Goal: Browse casually

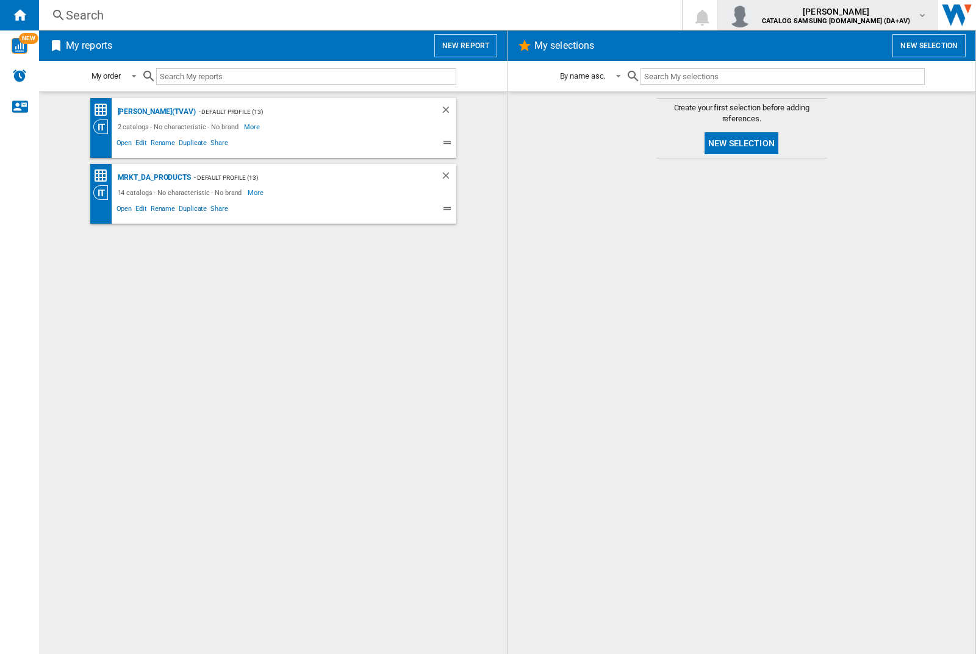
click at [752, 15] on img "button" at bounding box center [739, 15] width 24 height 24
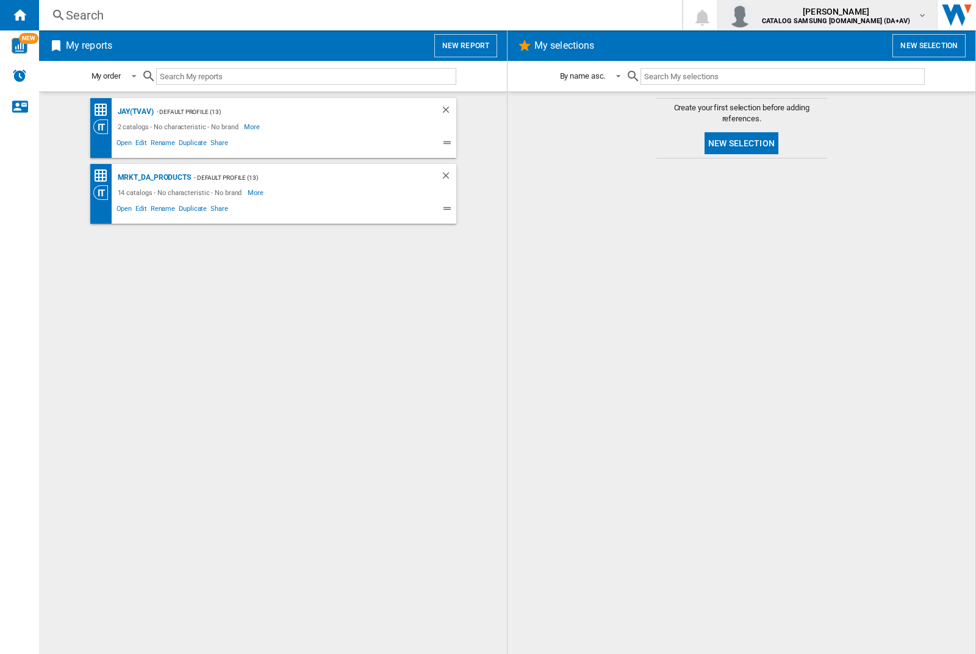
click at [752, 15] on img "button" at bounding box center [739, 15] width 24 height 24
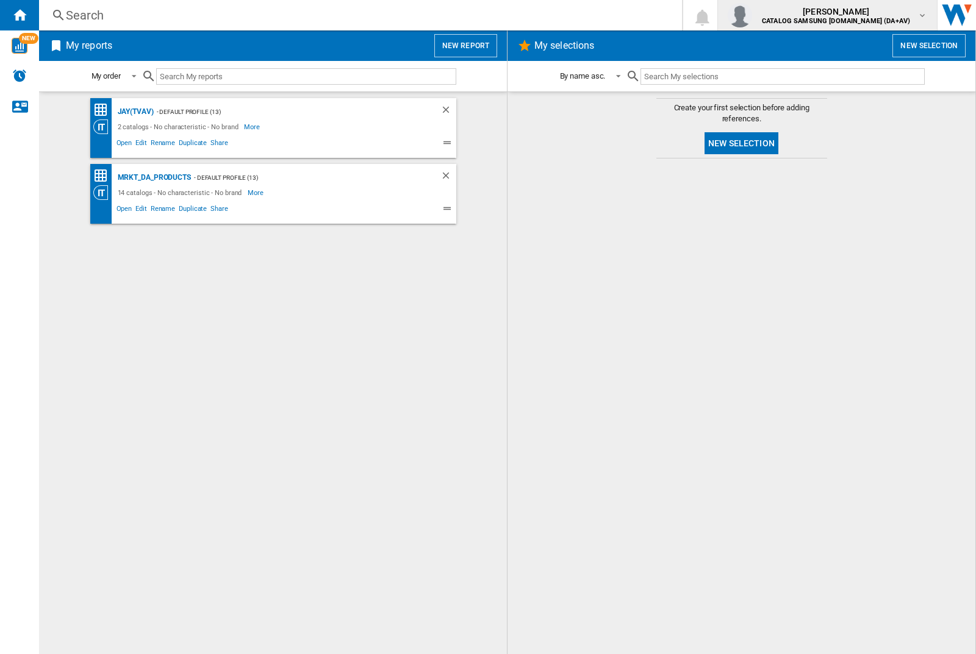
click at [752, 15] on img "button" at bounding box center [739, 15] width 24 height 24
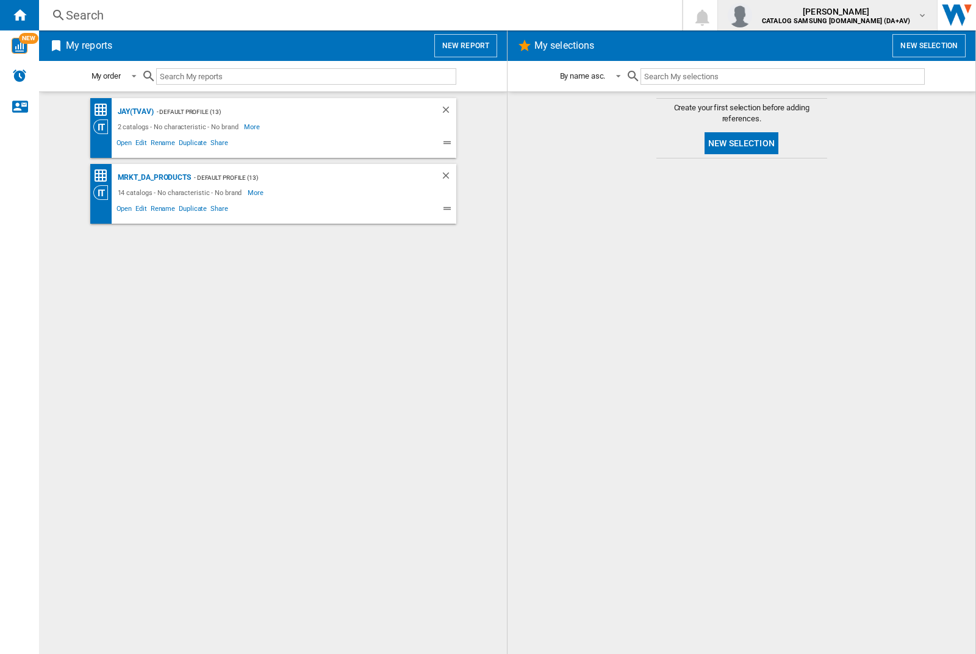
click at [752, 15] on img "button" at bounding box center [739, 15] width 24 height 24
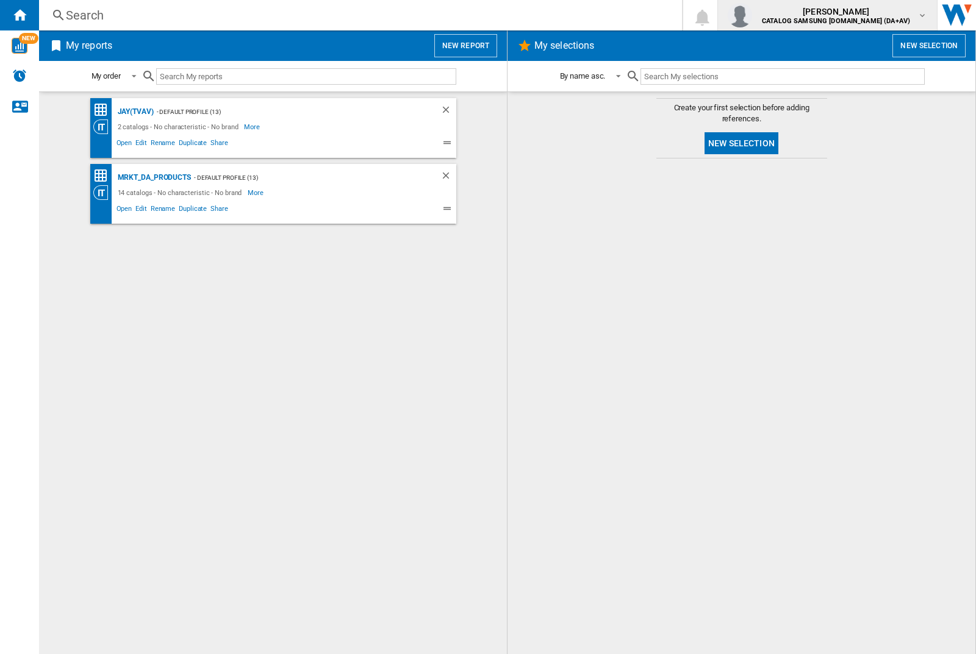
click at [752, 15] on img "button" at bounding box center [739, 15] width 24 height 24
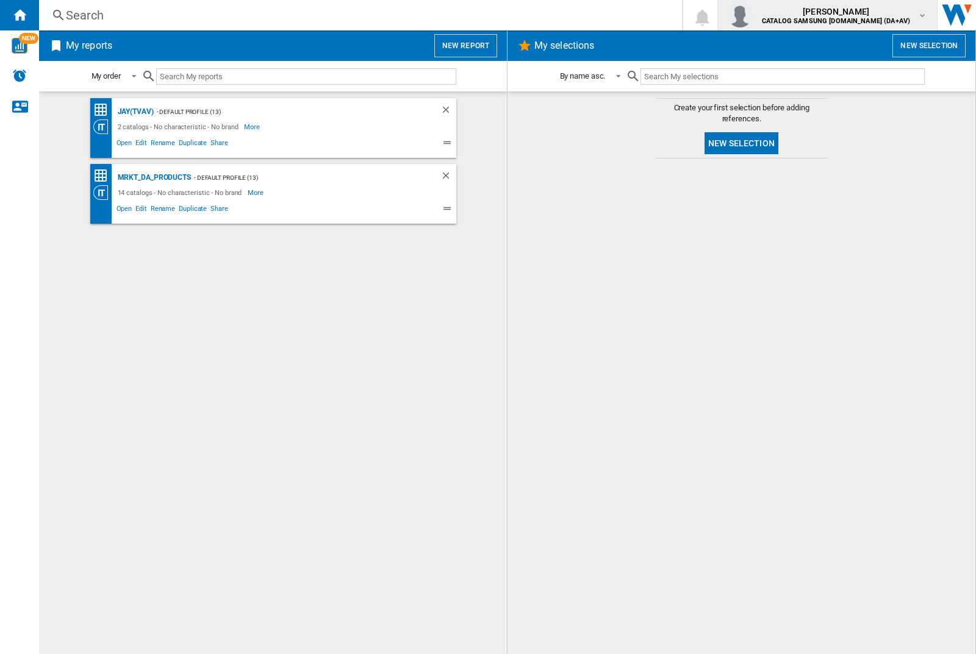
click at [752, 15] on img "button" at bounding box center [739, 15] width 24 height 24
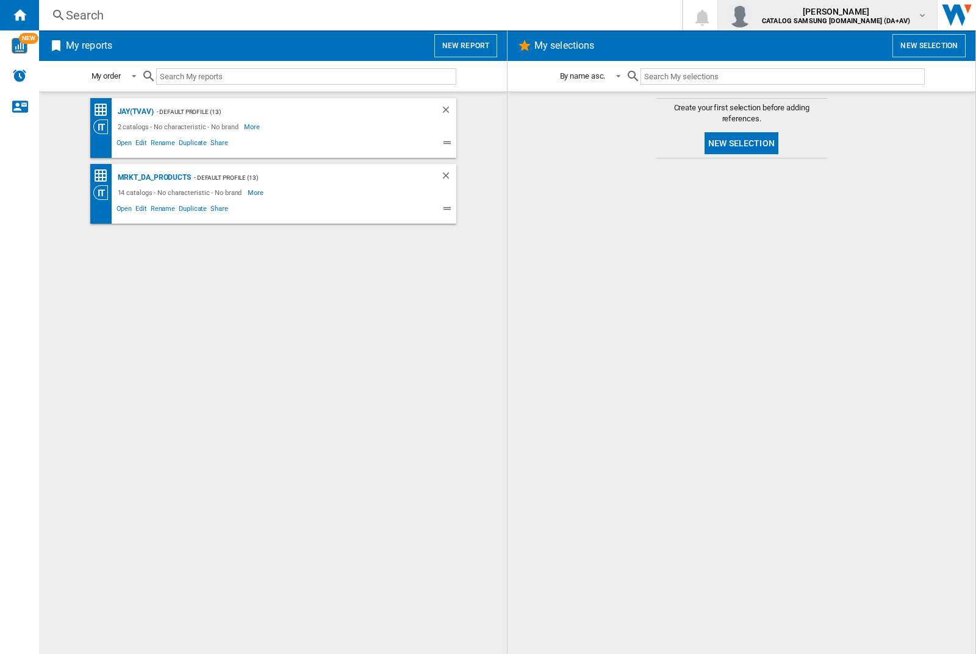
click at [752, 15] on img "button" at bounding box center [739, 15] width 24 height 24
